Goal: Contribute content

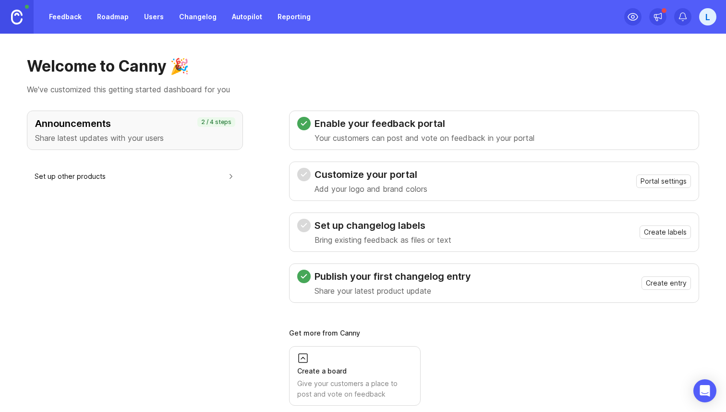
click at [707, 22] on div "L" at bounding box center [707, 16] width 17 height 17
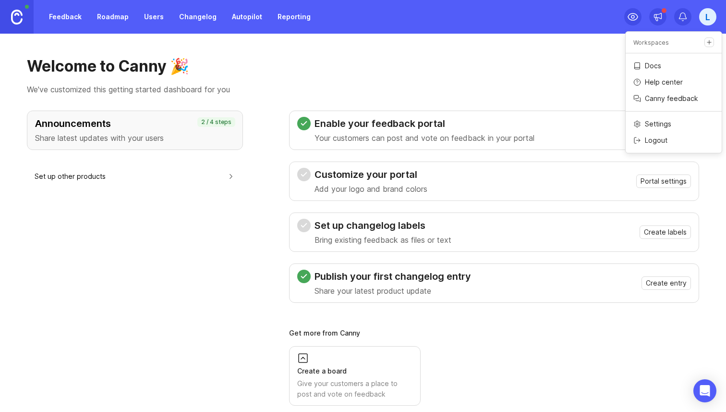
click at [168, 32] on div "Feedback Roadmap Users Changelog Autopilot Reporting" at bounding box center [158, 17] width 316 height 34
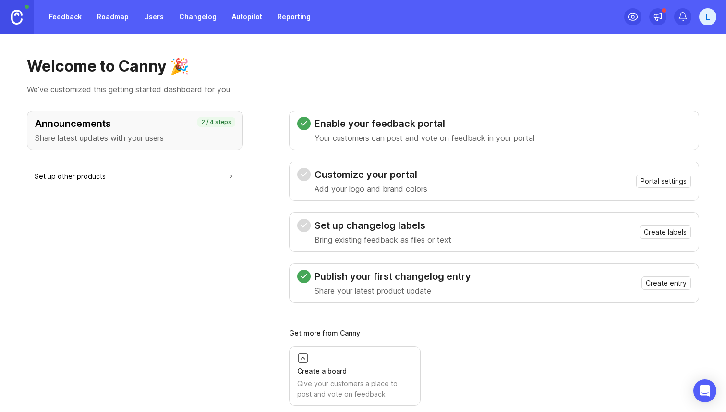
click at [193, 13] on link "Changelog" at bounding box center [197, 16] width 49 height 17
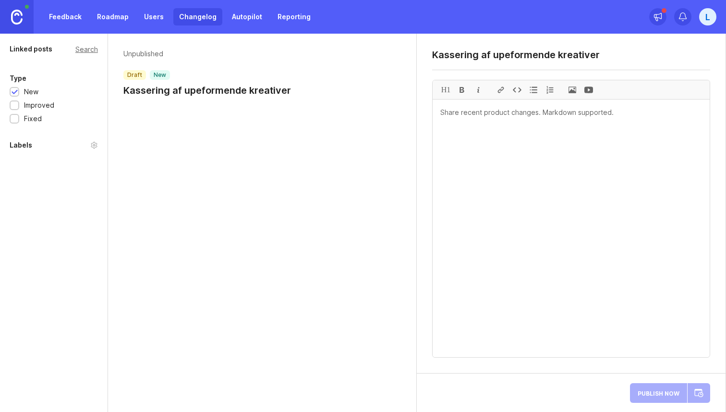
type textarea "Kassering af upeformende kreativer"
click at [73, 142] on div "Labels" at bounding box center [54, 145] width 88 height 12
click at [264, 131] on div "Unpublished draft new Kassering af upeformende kreativer" at bounding box center [262, 223] width 309 height 378
click at [543, 119] on textarea at bounding box center [571, 227] width 277 height 257
type textarea "s"
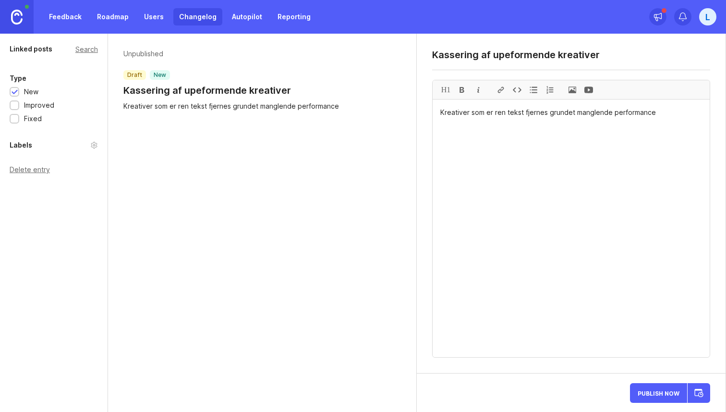
type textarea "Kreativer som er ren tekst fjernes grundet manglende performance"
click at [641, 387] on div "Publish Now" at bounding box center [670, 392] width 80 height 23
click at [658, 391] on span "Publish Now" at bounding box center [659, 392] width 42 height 6
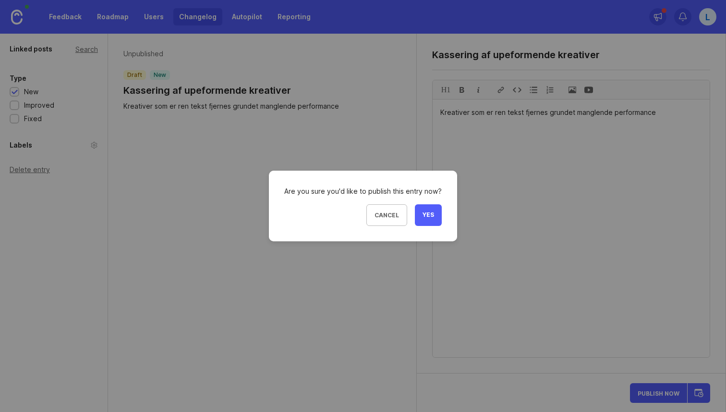
click at [426, 218] on span "Yes" at bounding box center [429, 215] width 12 height 8
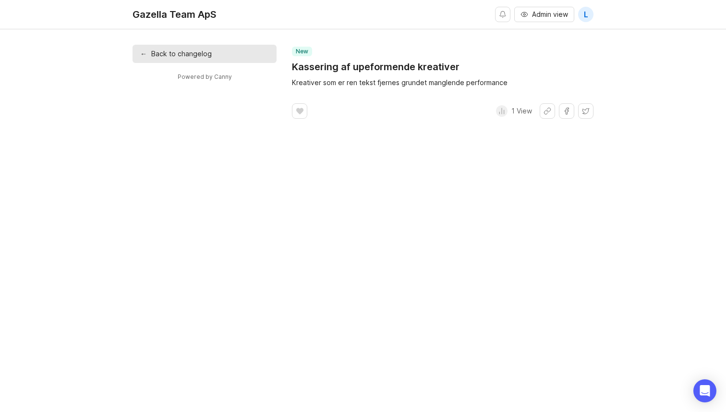
click at [144, 54] on div "←" at bounding box center [143, 54] width 6 height 11
